Goal: Download file/media

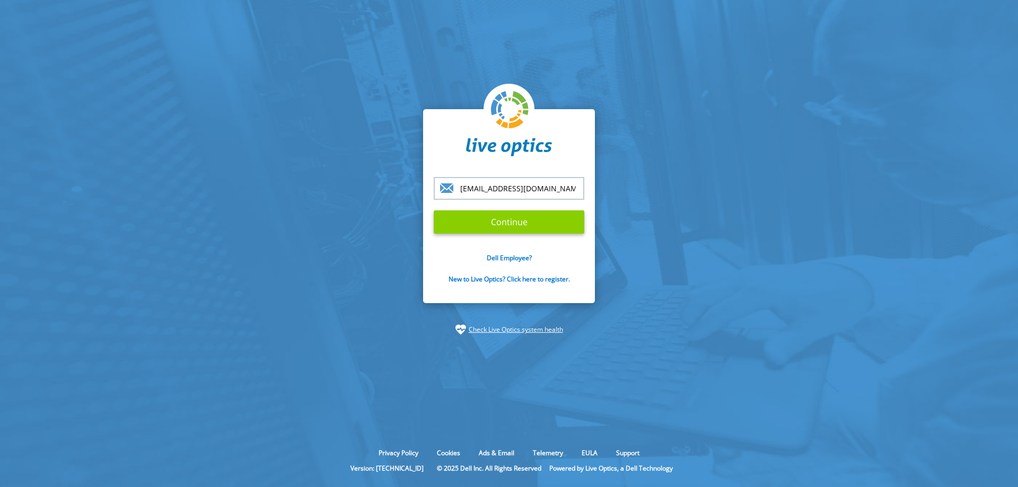
click at [522, 225] on input "Continue" at bounding box center [509, 221] width 151 height 23
click at [533, 224] on input "Continue" at bounding box center [509, 221] width 151 height 23
click at [524, 221] on input "Continue" at bounding box center [509, 221] width 151 height 23
click at [475, 219] on input "Continue" at bounding box center [509, 221] width 151 height 23
click at [516, 224] on input "Continue" at bounding box center [509, 221] width 151 height 23
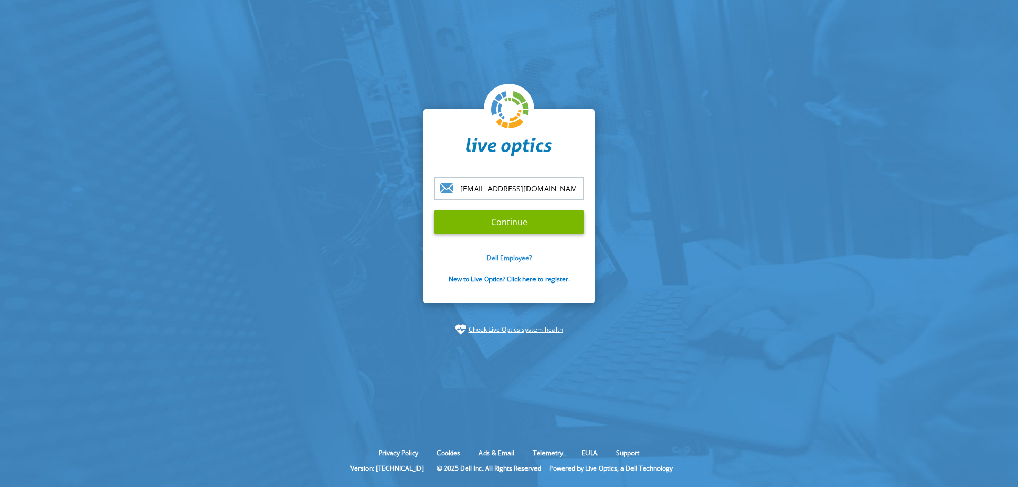
click at [516, 259] on link "Dell Employee?" at bounding box center [509, 257] width 45 height 9
click at [539, 227] on input "Continue" at bounding box center [509, 221] width 151 height 23
click at [434, 177] on div at bounding box center [434, 177] width 0 height 0
click at [497, 223] on input "Continue" at bounding box center [509, 221] width 151 height 23
click at [494, 280] on link "New to Live Optics? Click here to register." at bounding box center [508, 279] width 121 height 9
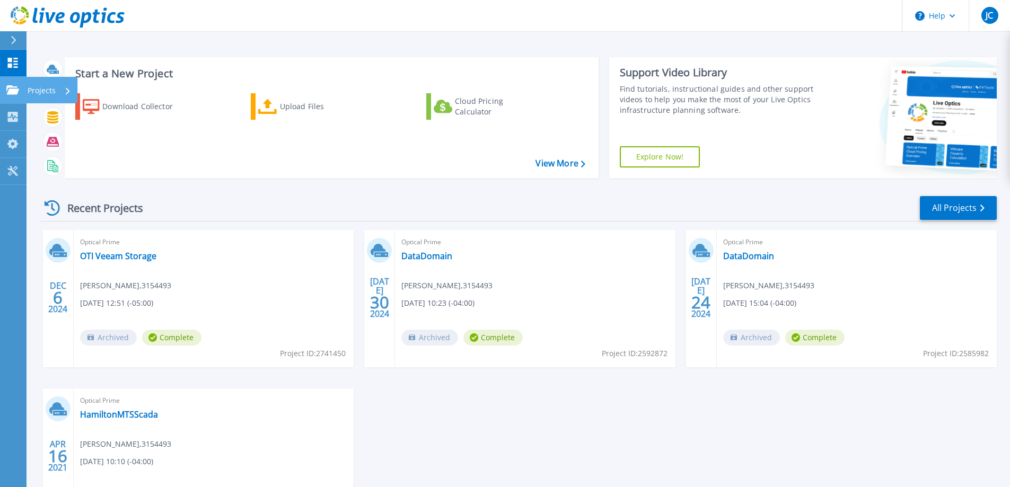
click at [51, 89] on p "Projects" at bounding box center [42, 91] width 28 height 28
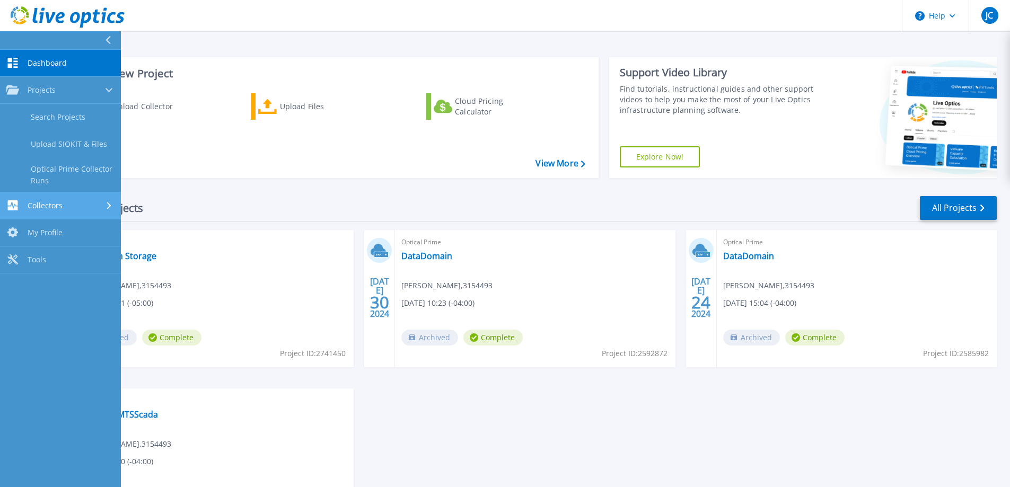
click at [90, 206] on div "Collectors" at bounding box center [60, 205] width 108 height 10
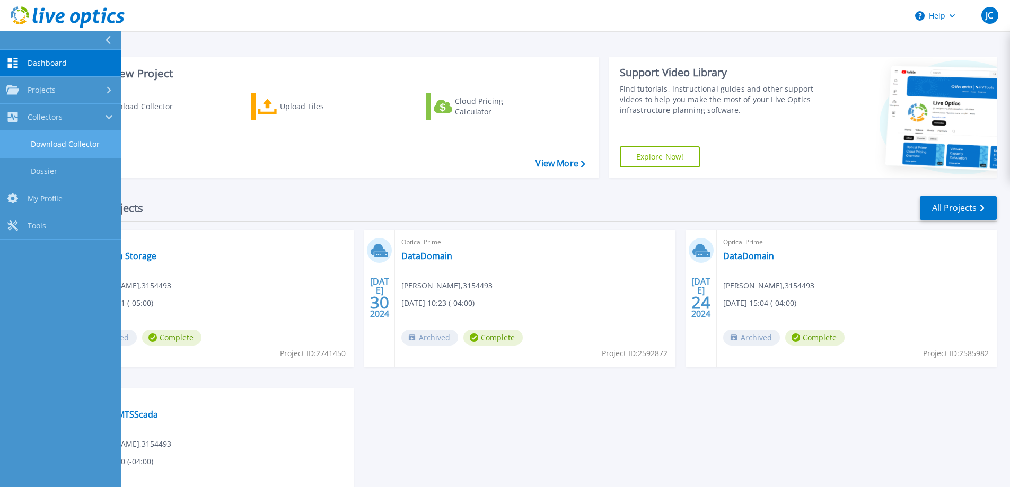
click at [82, 146] on link "Download Collector" at bounding box center [60, 144] width 121 height 27
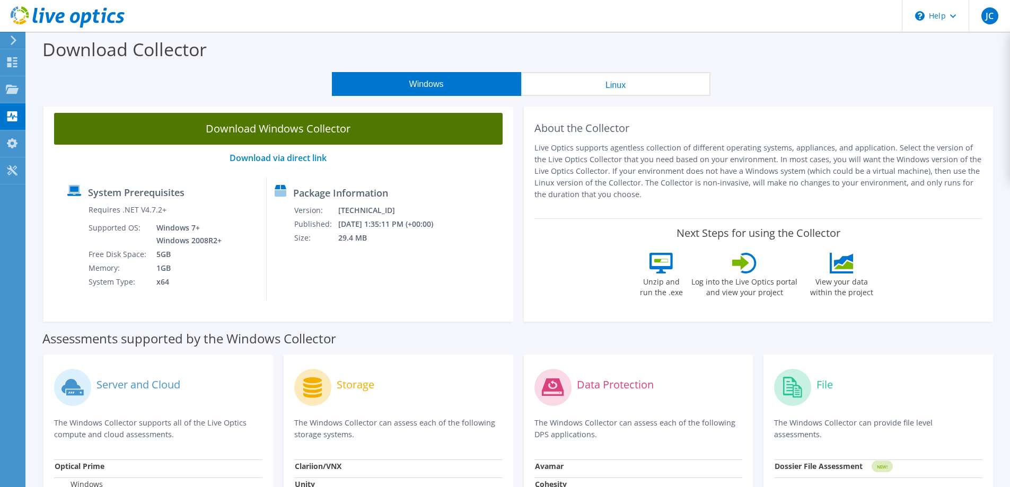
click at [235, 135] on link "Download Windows Collector" at bounding box center [278, 129] width 448 height 32
